Goal: Transaction & Acquisition: Obtain resource

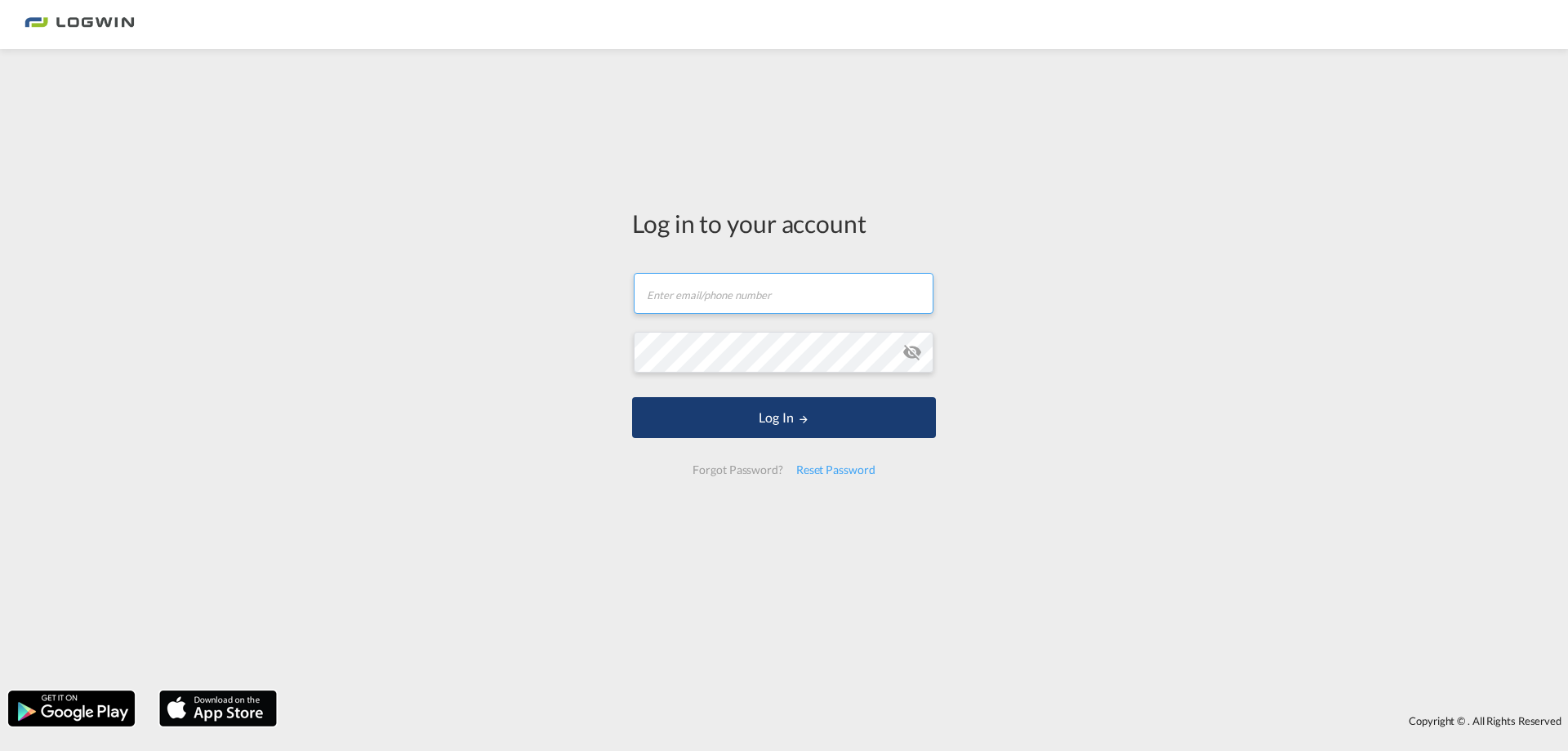
type input "[PERSON_NAME][EMAIL_ADDRESS][PERSON_NAME][DOMAIN_NAME]"
click at [725, 418] on button "Log In" at bounding box center [784, 418] width 304 height 41
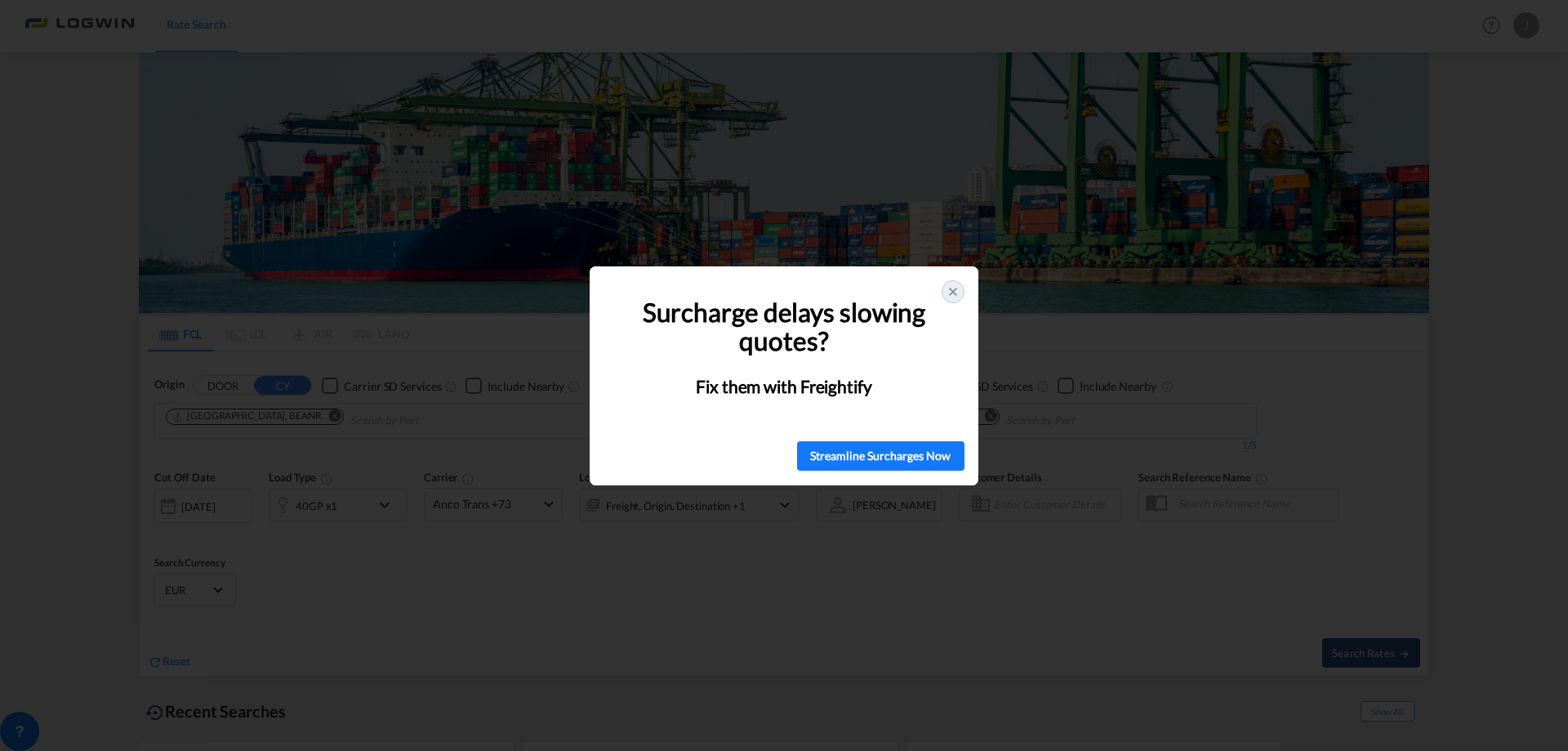
click at [950, 281] on div at bounding box center [953, 291] width 23 height 23
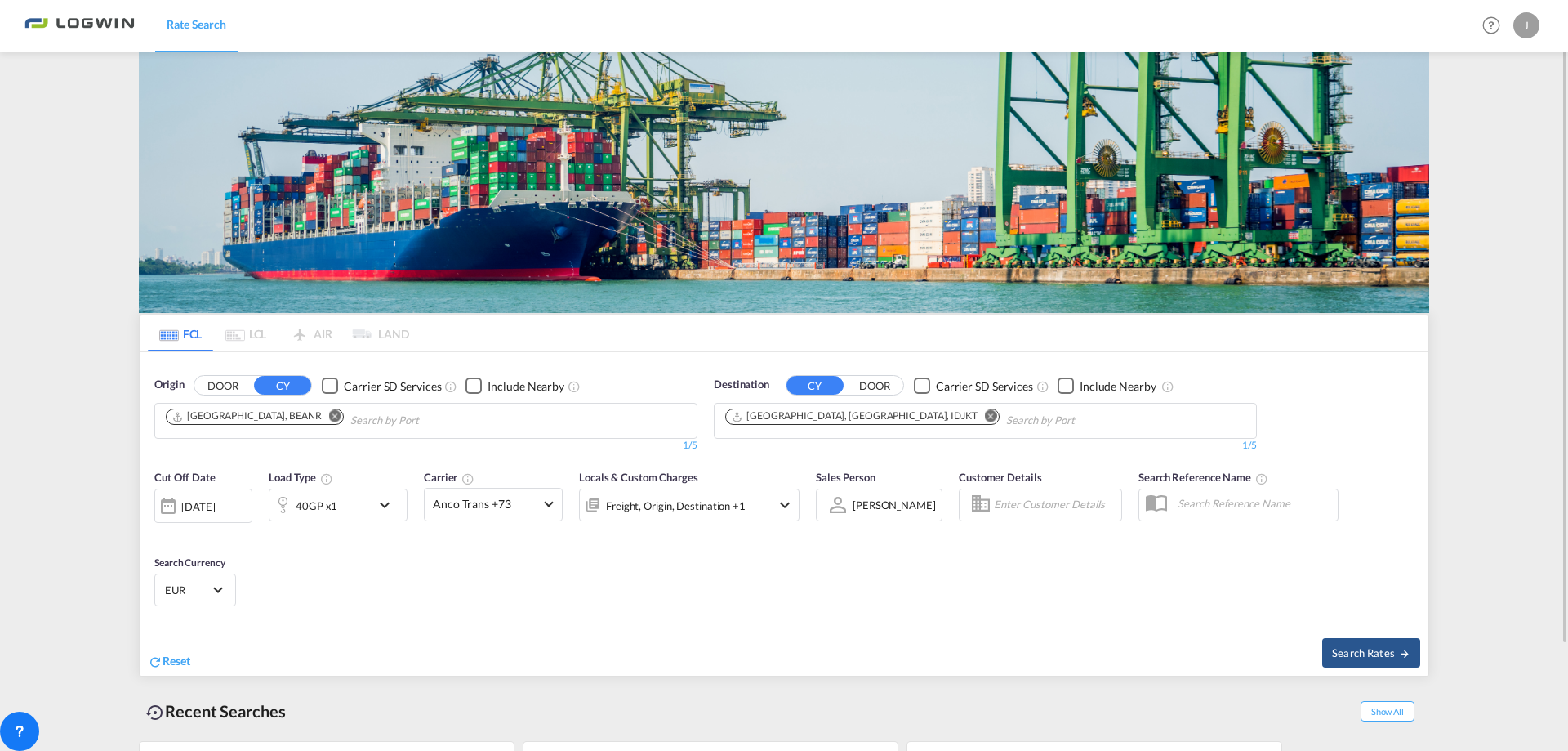
click at [330, 420] on md-icon "Remove" at bounding box center [335, 416] width 12 height 12
click at [360, 416] on md-chips at bounding box center [426, 420] width 541 height 34
type input "deham"
click at [344, 437] on div "[GEOGRAPHIC_DATA] [GEOGRAPHIC_DATA] DEHAM" at bounding box center [292, 459] width 310 height 49
click at [985, 411] on md-icon "Remove" at bounding box center [990, 416] width 12 height 12
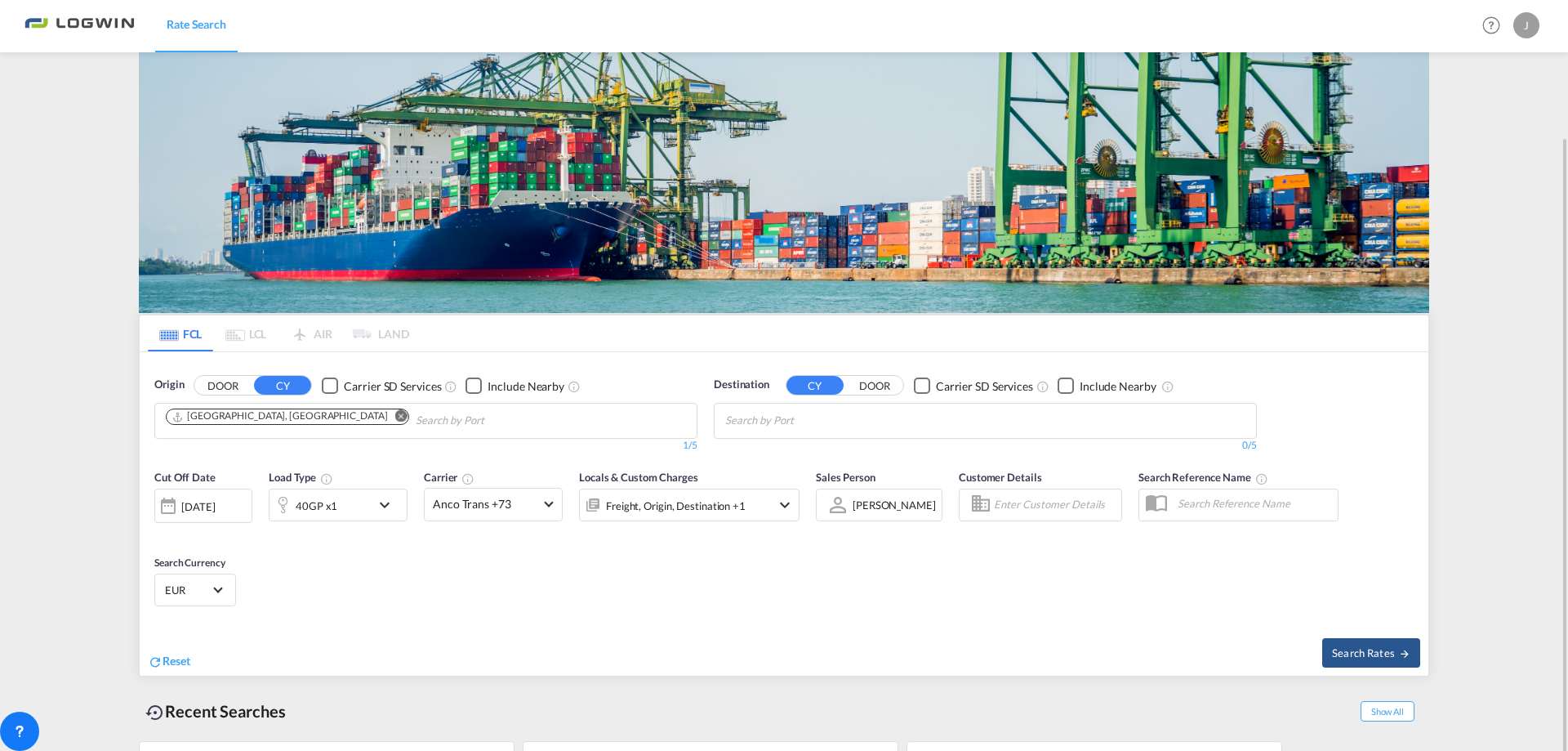
scroll to position [73, 0]
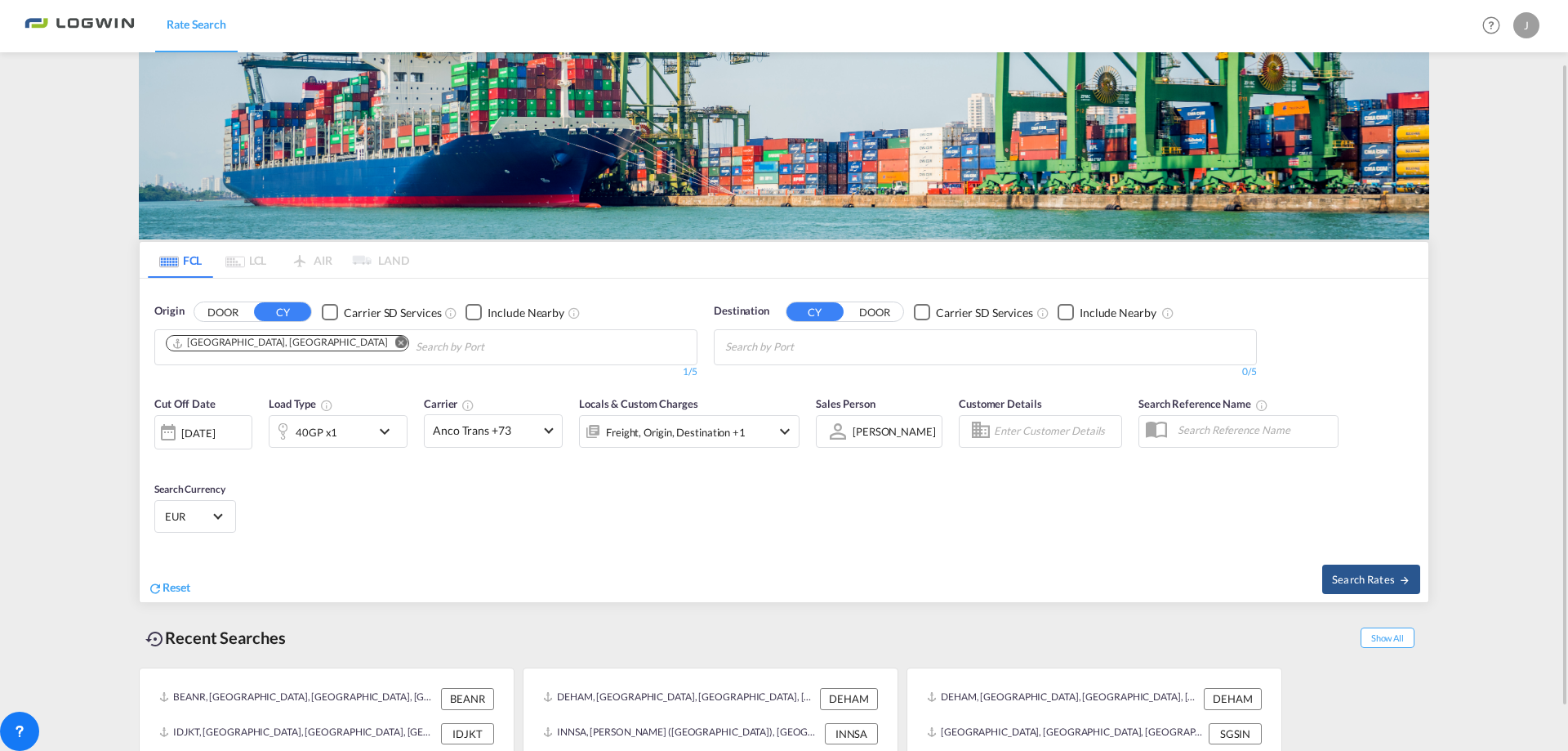
click at [817, 347] on body "Rate Search Rate Search Help Resources Product Release J My Profile Logout FCL …" at bounding box center [784, 376] width 1568 height 751
type input "port kl"
click at [827, 361] on div "Port [PERSON_NAME] ([GEOGRAPHIC_DATA]) [GEOGRAPHIC_DATA] MYPKG" at bounding box center [851, 385] width 310 height 49
click at [215, 432] on div "[DATE]" at bounding box center [198, 433] width 34 height 15
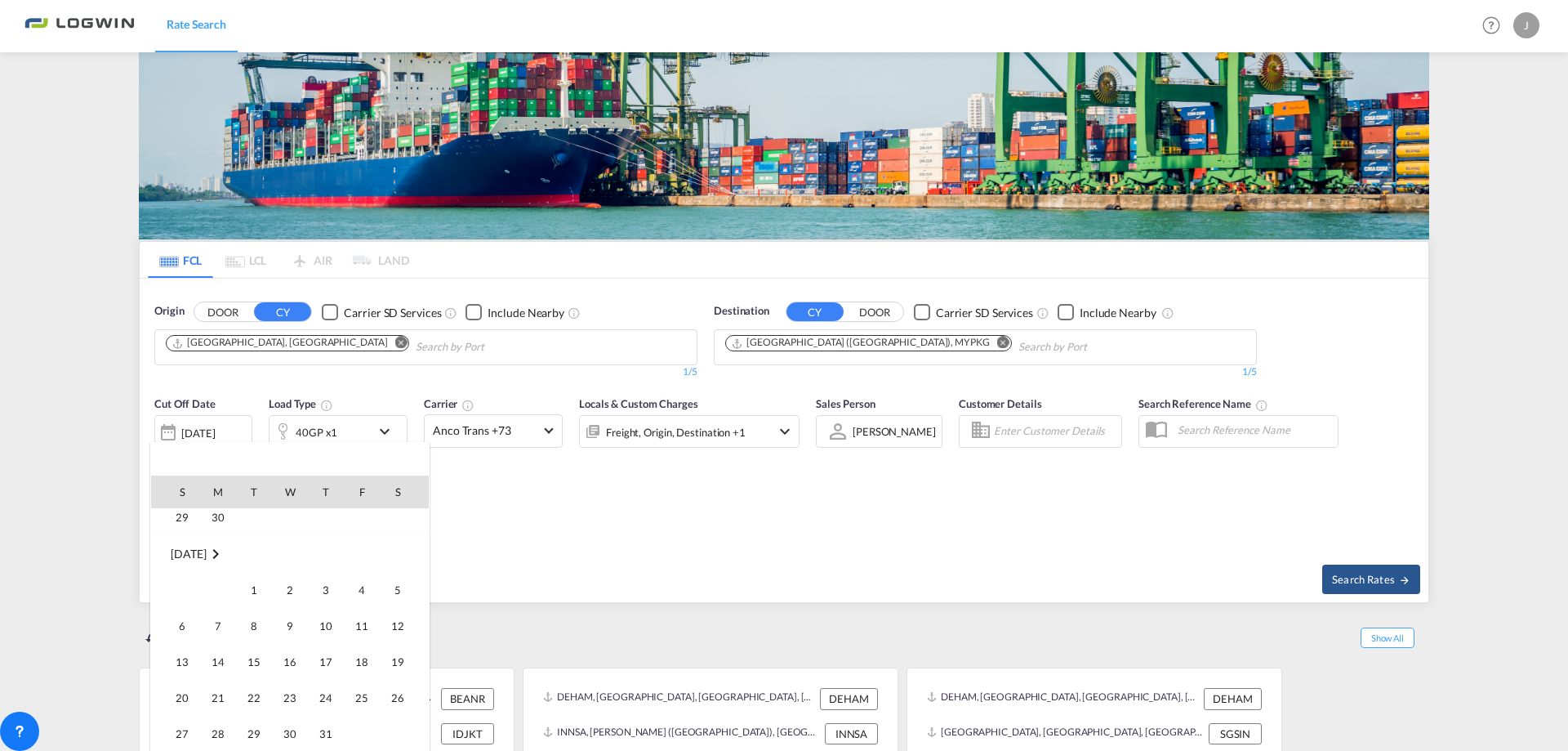
scroll to position [405, 0]
click at [382, 658] on span "19" at bounding box center [398, 664] width 33 height 33
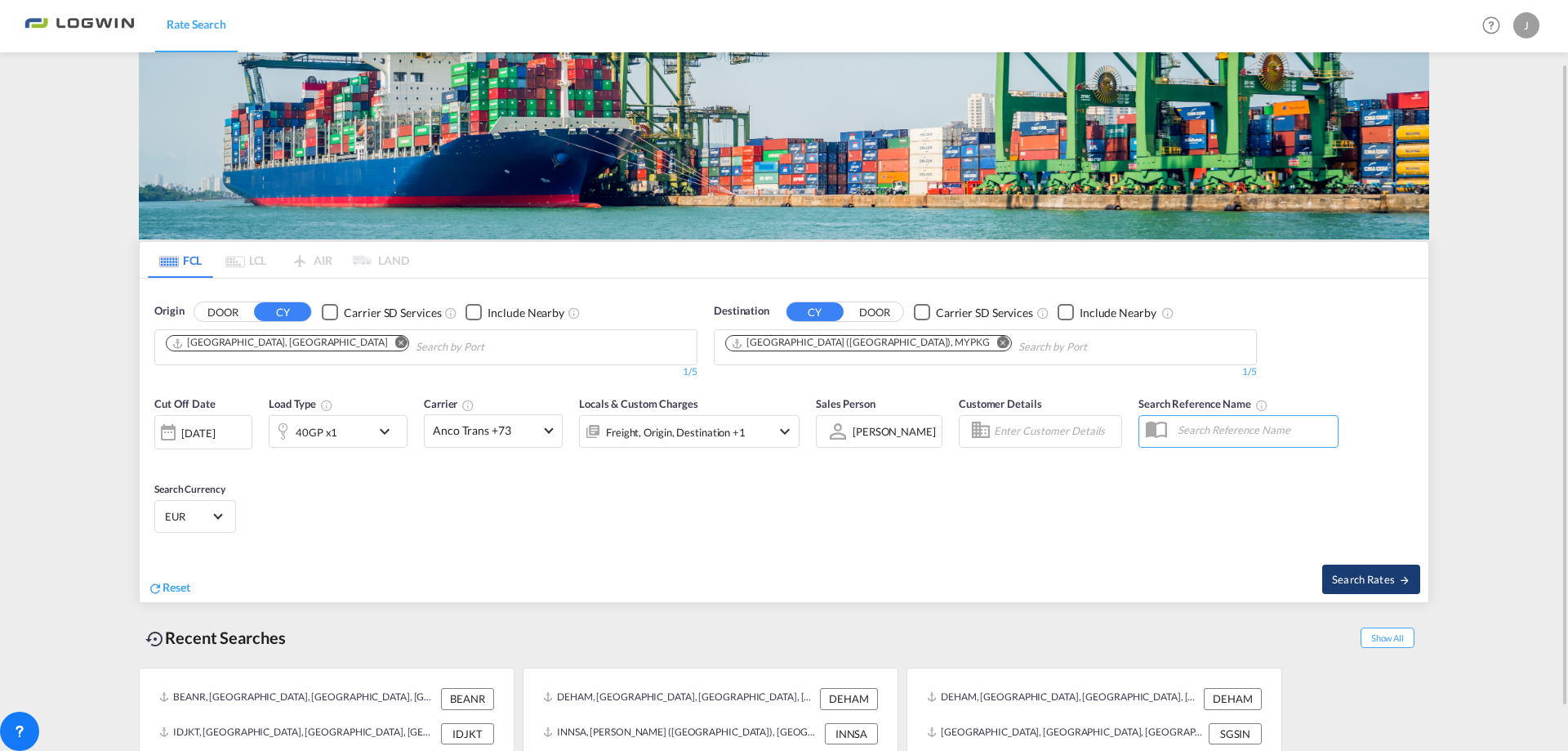
click at [1359, 578] on span "Search Rates" at bounding box center [1371, 579] width 79 height 13
type input "DEHAM to MYPKG / [DATE]"
